Goal: Information Seeking & Learning: Learn about a topic

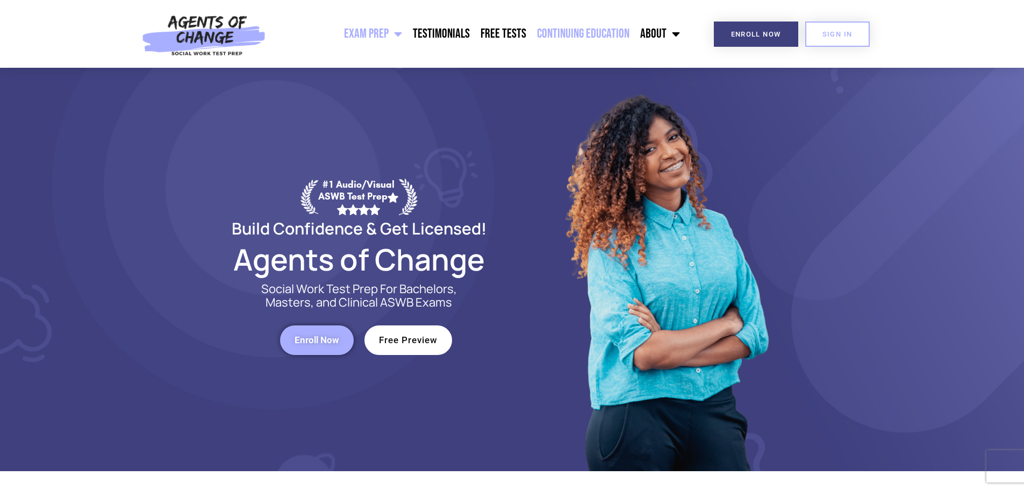
click at [569, 33] on link "Continuing Education" at bounding box center [583, 33] width 103 height 27
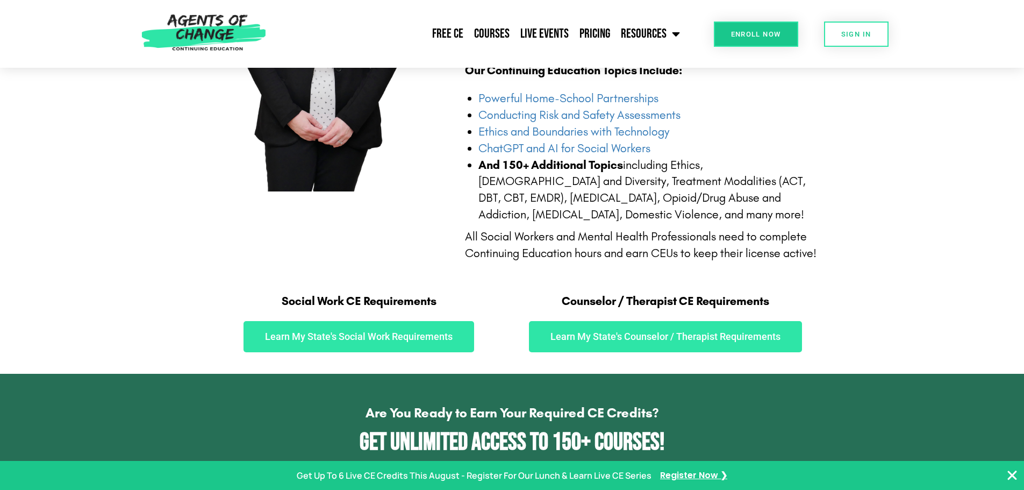
scroll to position [323, 0]
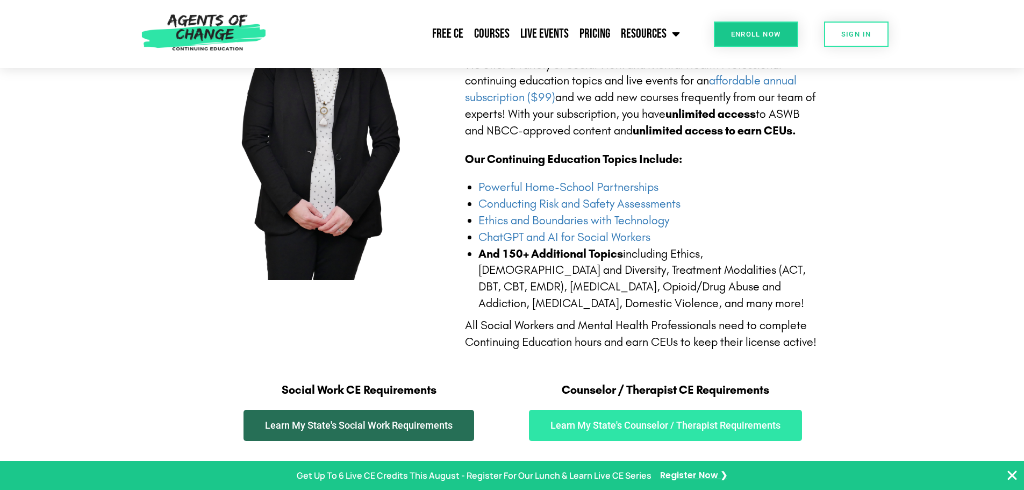
click at [446, 427] on span "Learn My State's Social Work Requirements" at bounding box center [359, 425] width 188 height 10
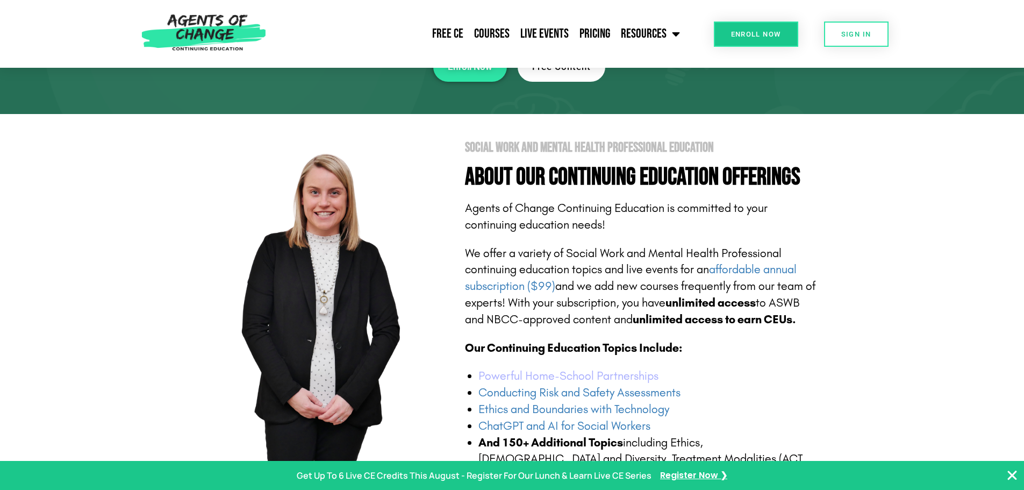
scroll to position [108, 0]
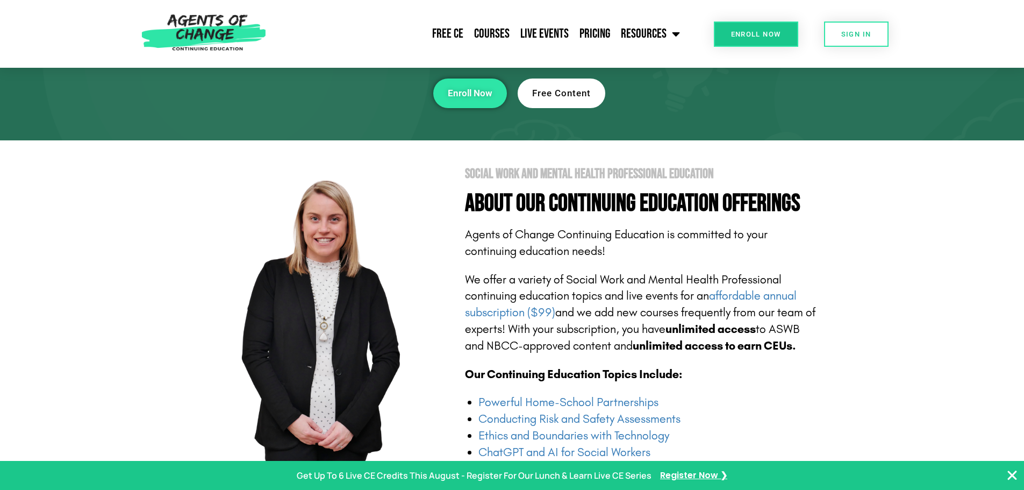
click at [558, 90] on span "Free Content" at bounding box center [561, 93] width 59 height 9
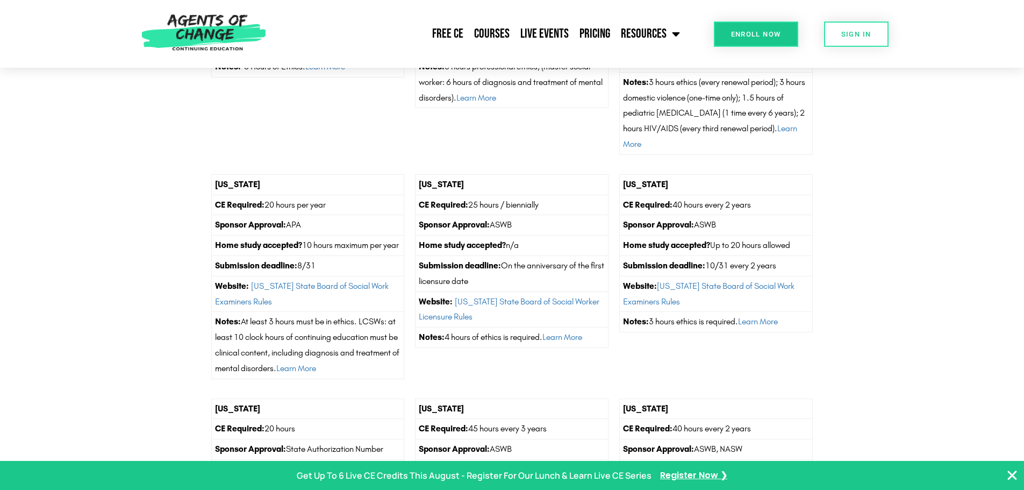
scroll to position [1828, 0]
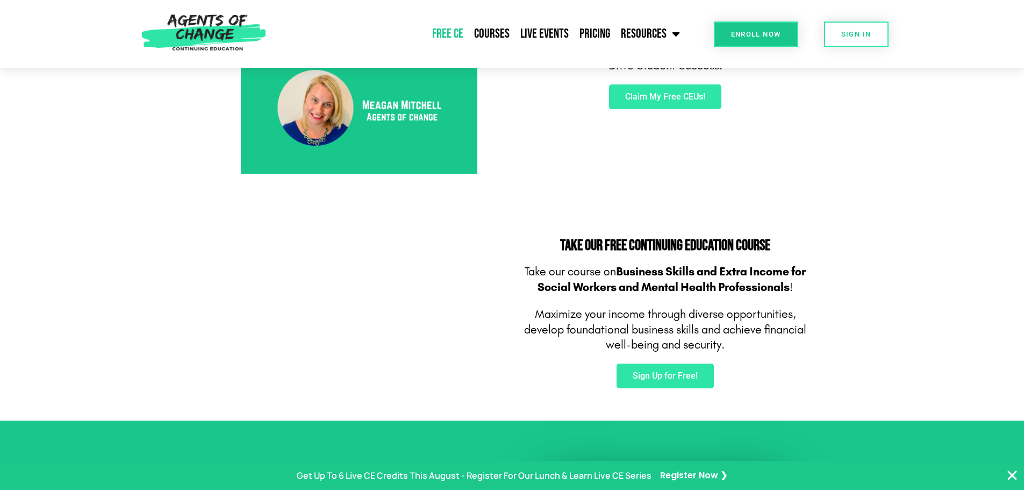
scroll to position [538, 0]
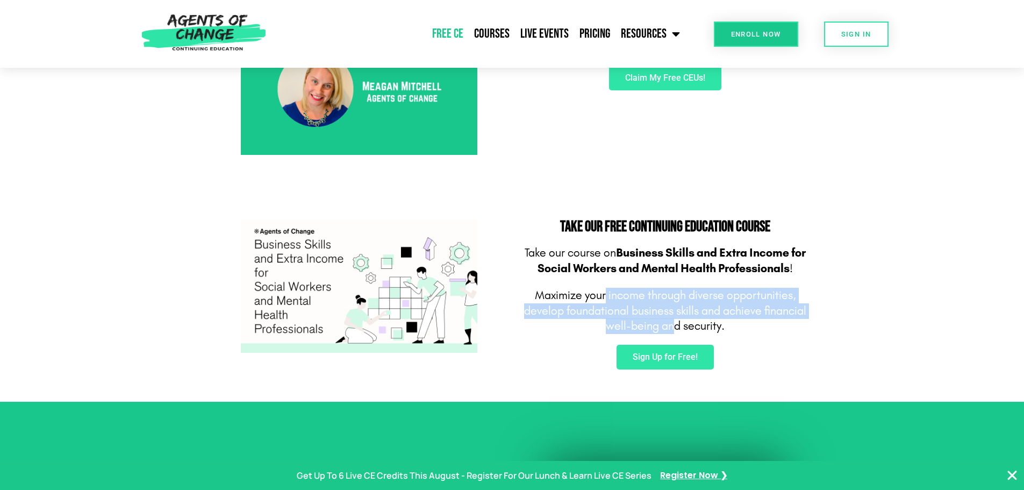
drag, startPoint x: 606, startPoint y: 300, endPoint x: 697, endPoint y: 332, distance: 96.4
click at [679, 330] on p "Maximize your income through diverse opportunities, d evelop foundational busin…" at bounding box center [666, 311] width 296 height 46
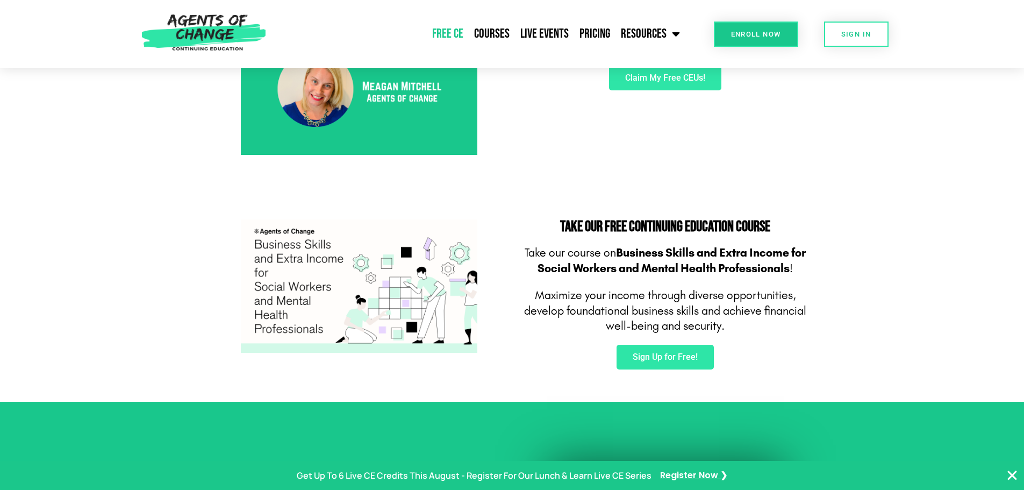
click at [697, 332] on span "chieve financial well-being and security." at bounding box center [706, 319] width 201 height 30
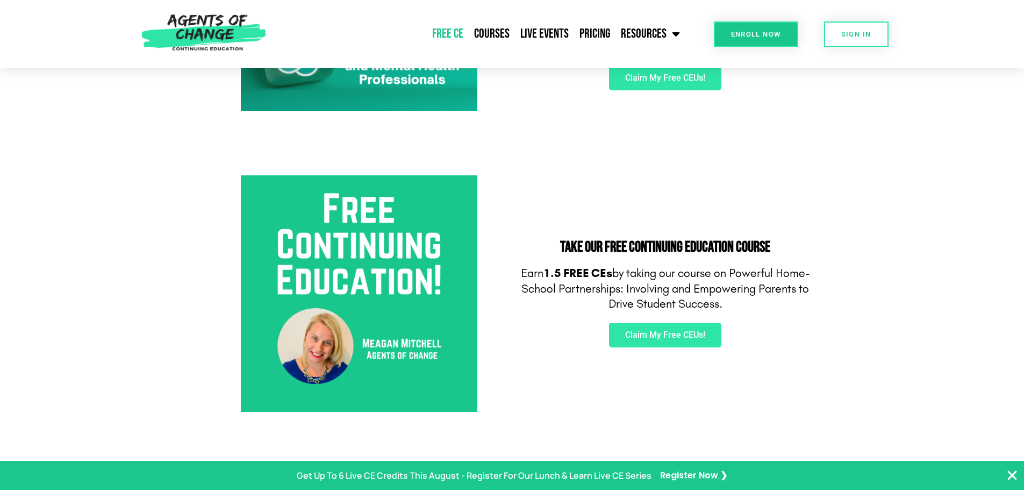
scroll to position [269, 0]
